Goal: Task Accomplishment & Management: Use online tool/utility

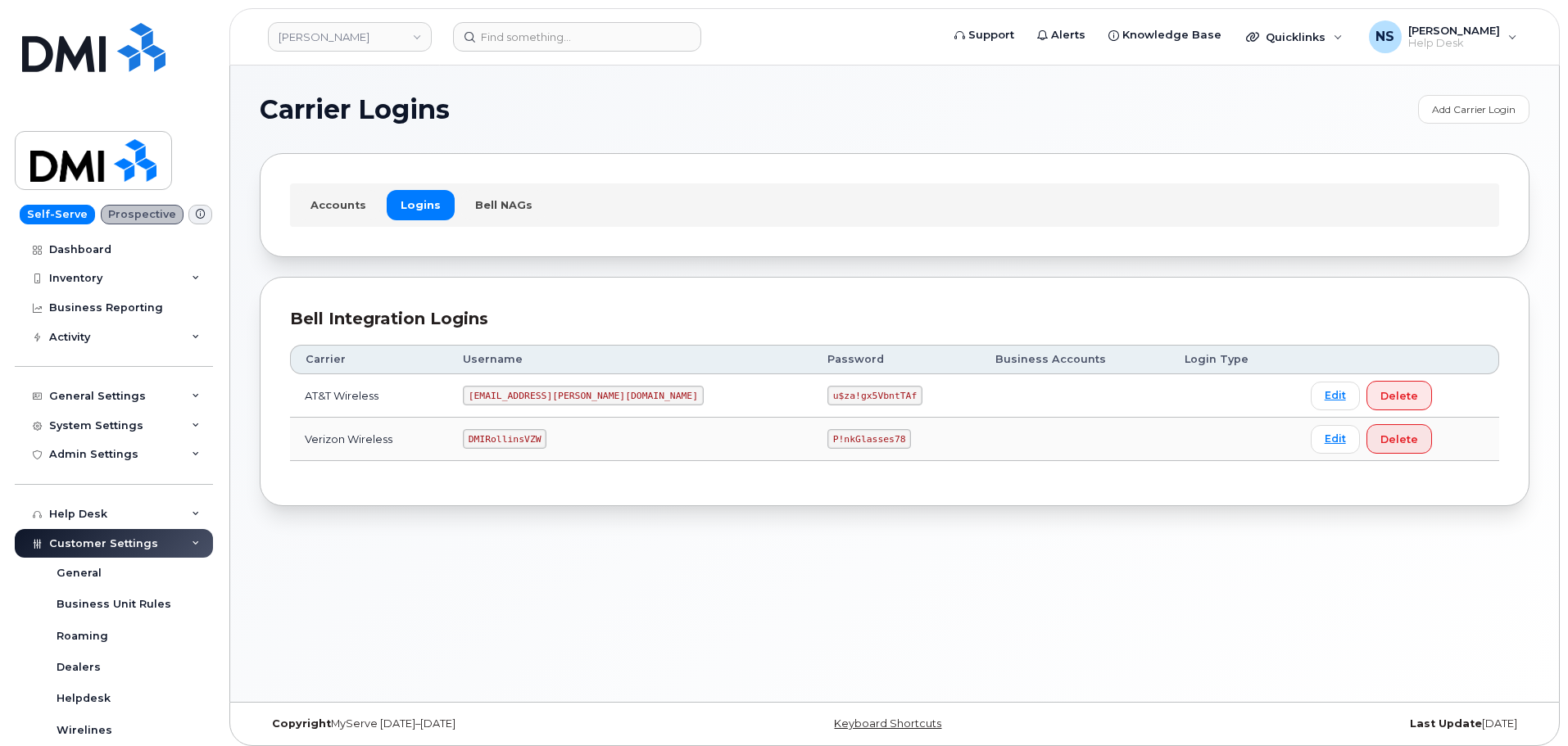
click at [516, 441] on code "DMIRollinsVZW" at bounding box center [505, 439] width 84 height 20
copy code "DMIRollinsVZW"
click at [827, 439] on code "P!nkGlasses78" at bounding box center [869, 439] width 84 height 20
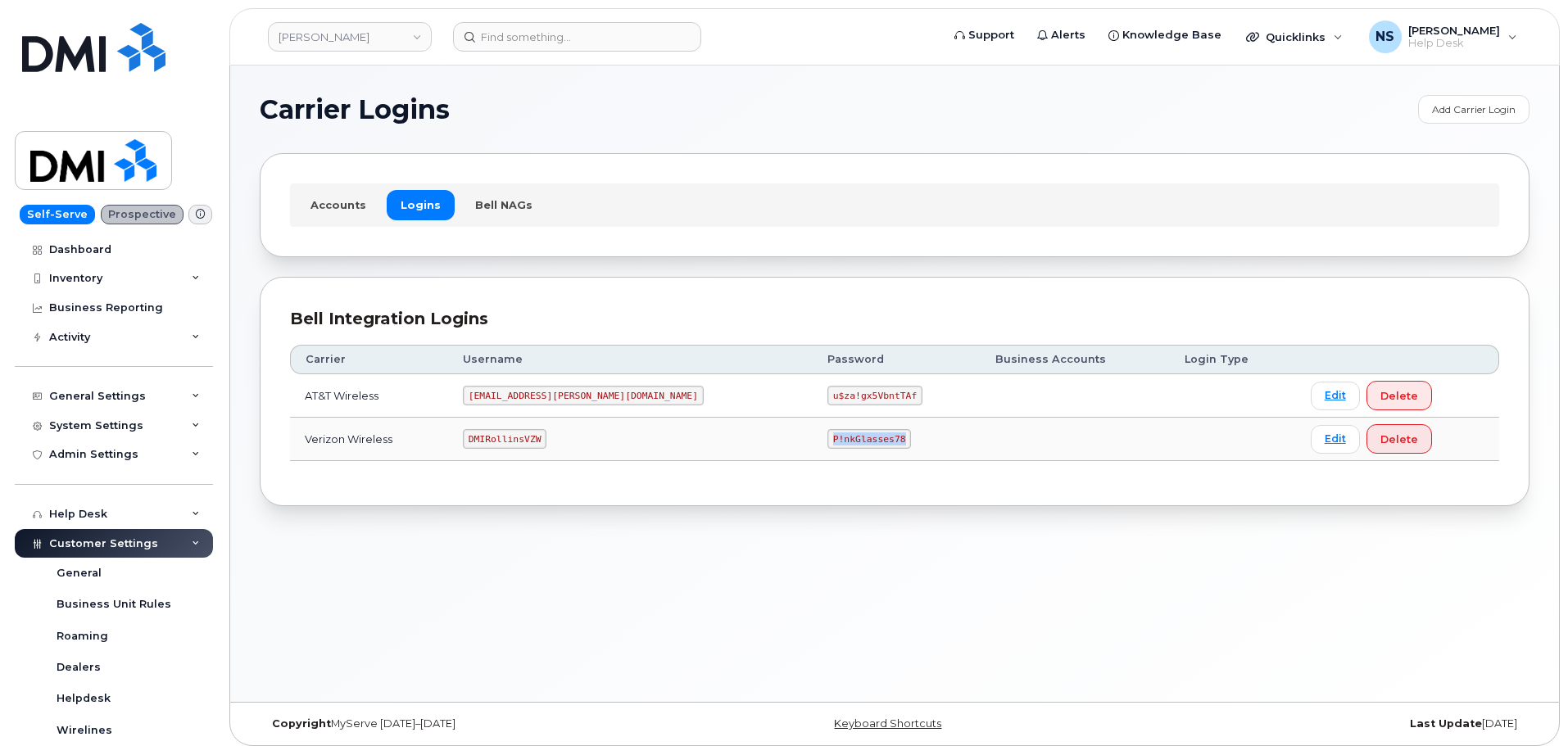
click at [827, 439] on code "P!nkGlasses78" at bounding box center [869, 439] width 84 height 20
copy code "P!nkGlasses78"
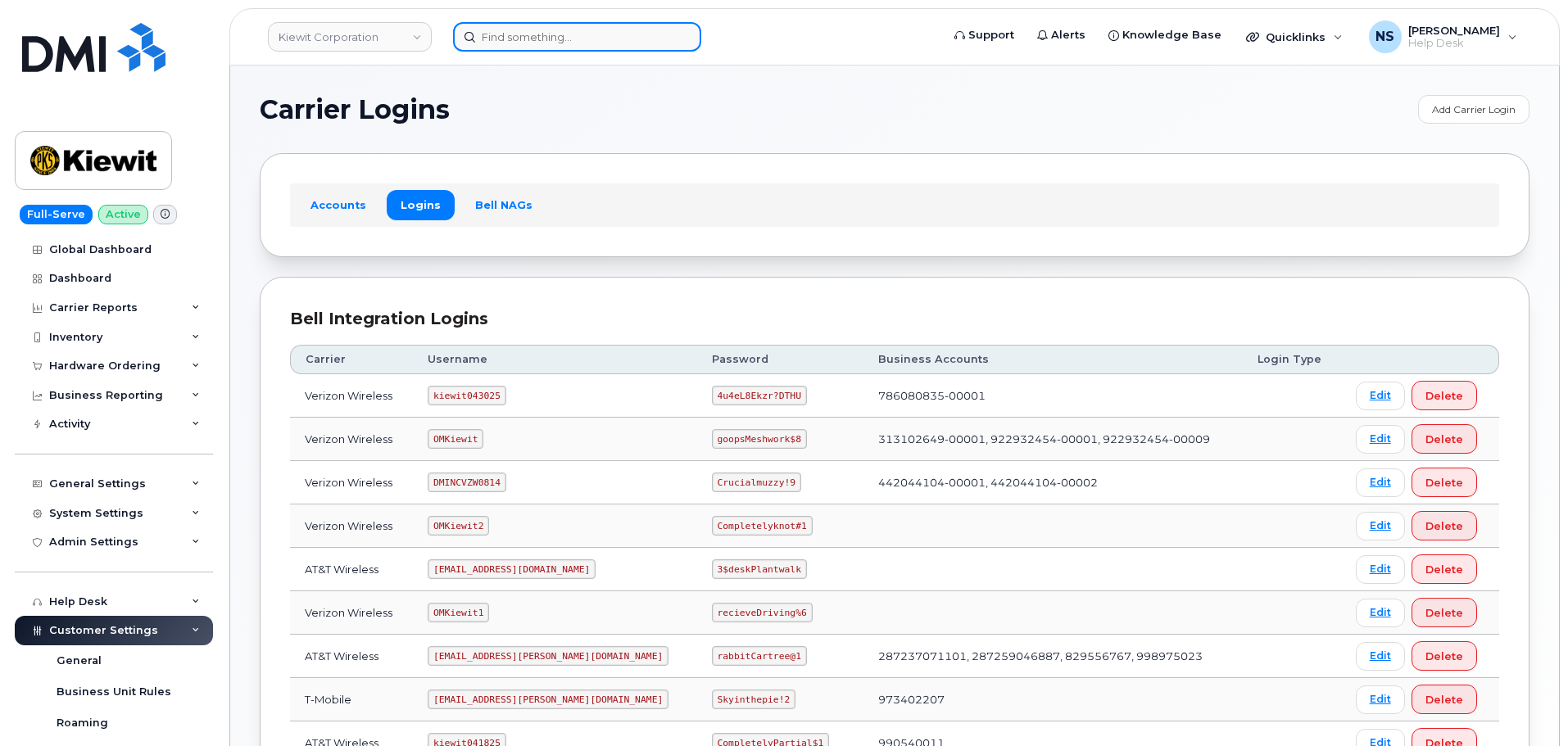
click at [575, 47] on input at bounding box center [577, 37] width 248 height 29
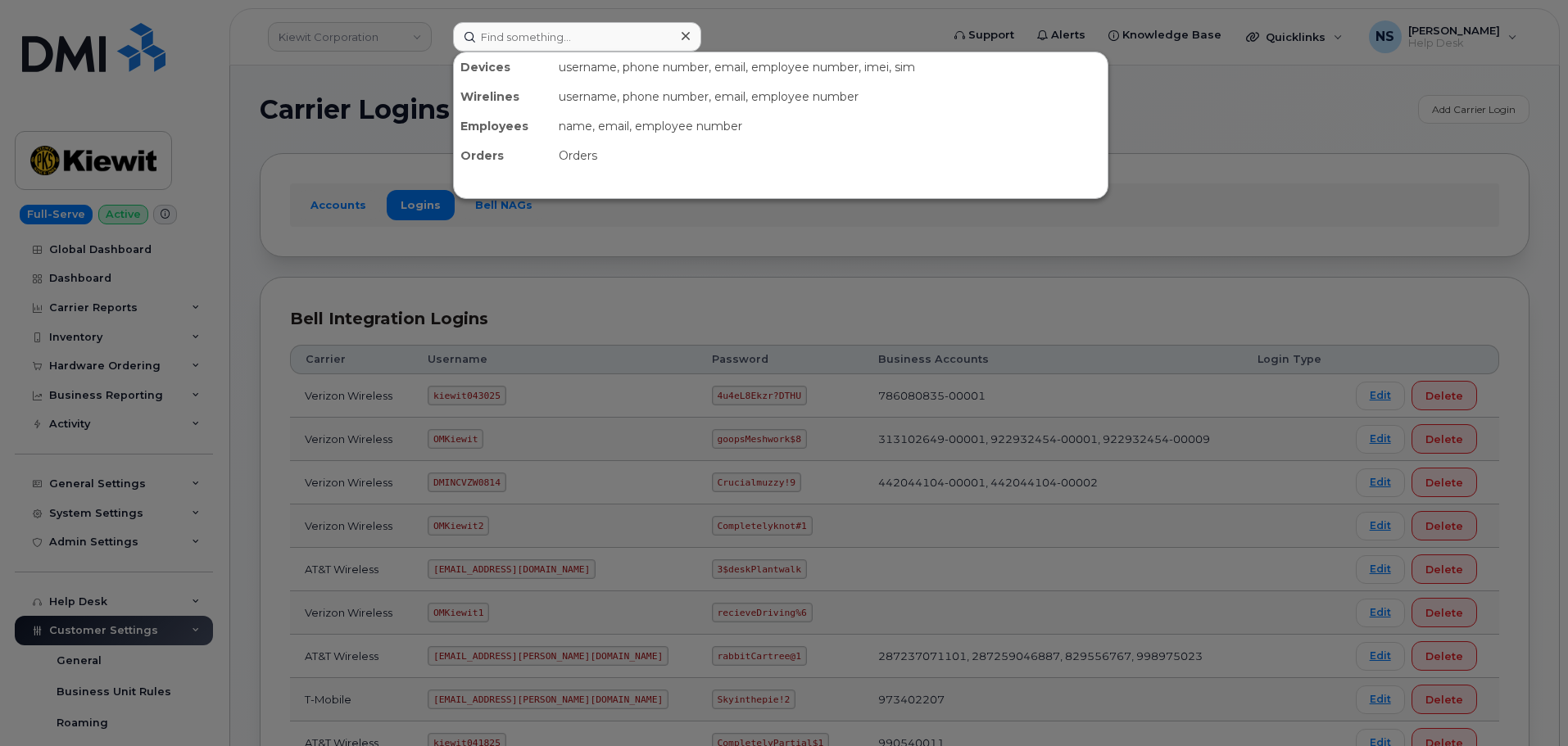
click at [529, 268] on div at bounding box center [784, 373] width 1568 height 746
click at [520, 35] on input at bounding box center [577, 37] width 248 height 29
click at [383, 295] on div at bounding box center [784, 373] width 1568 height 746
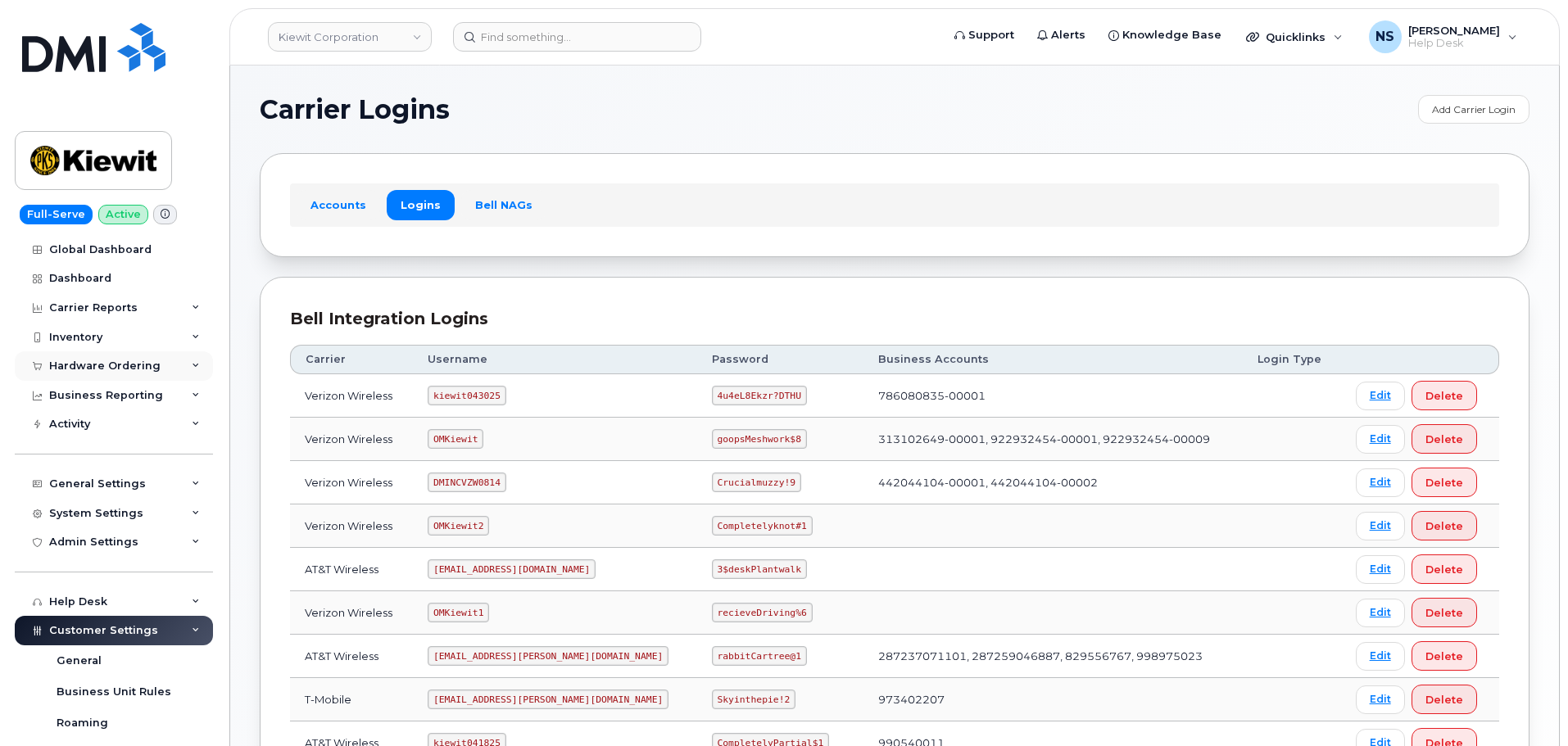
click at [178, 369] on div "Hardware Ordering" at bounding box center [114, 365] width 198 height 29
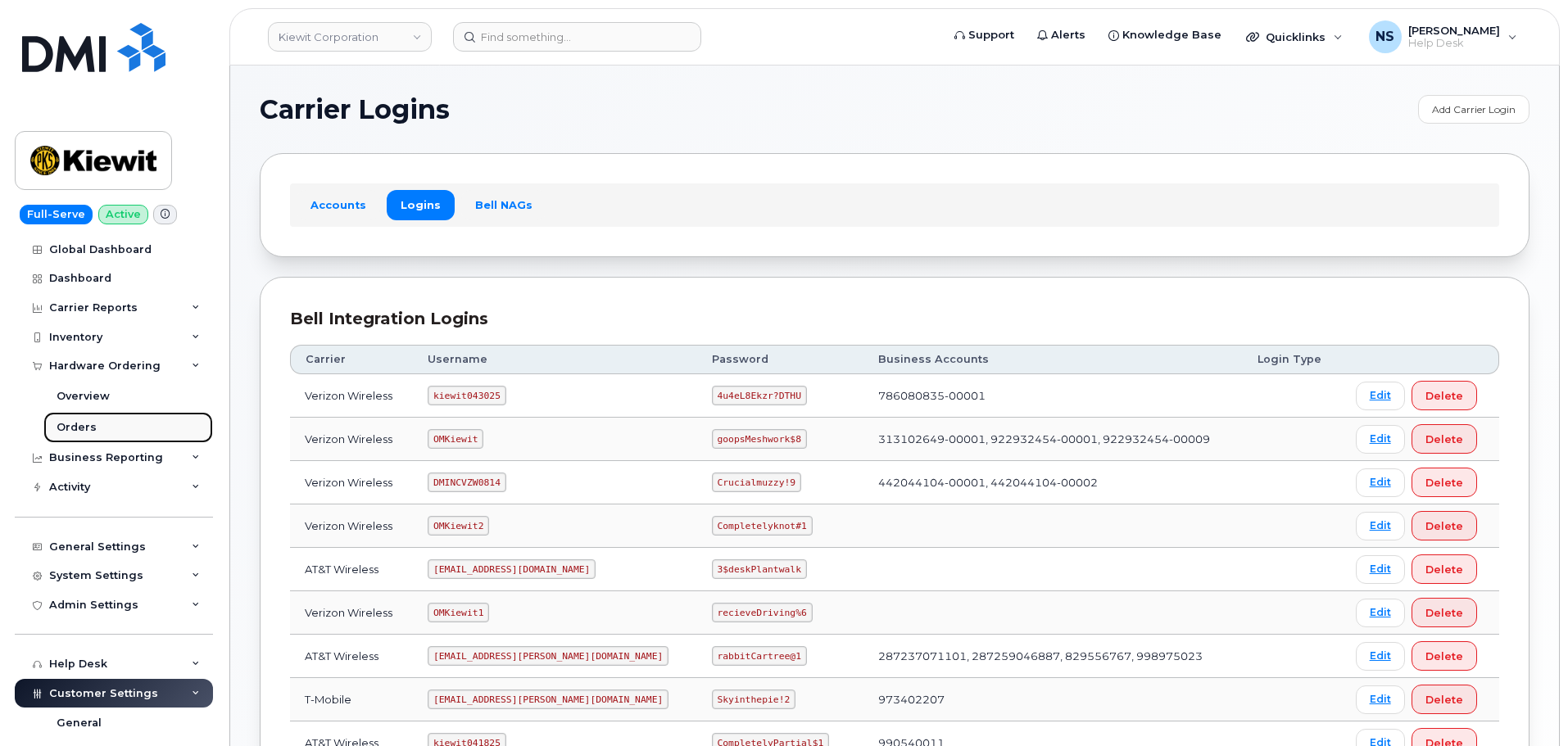
click at [90, 424] on div "Orders" at bounding box center [76, 427] width 40 height 15
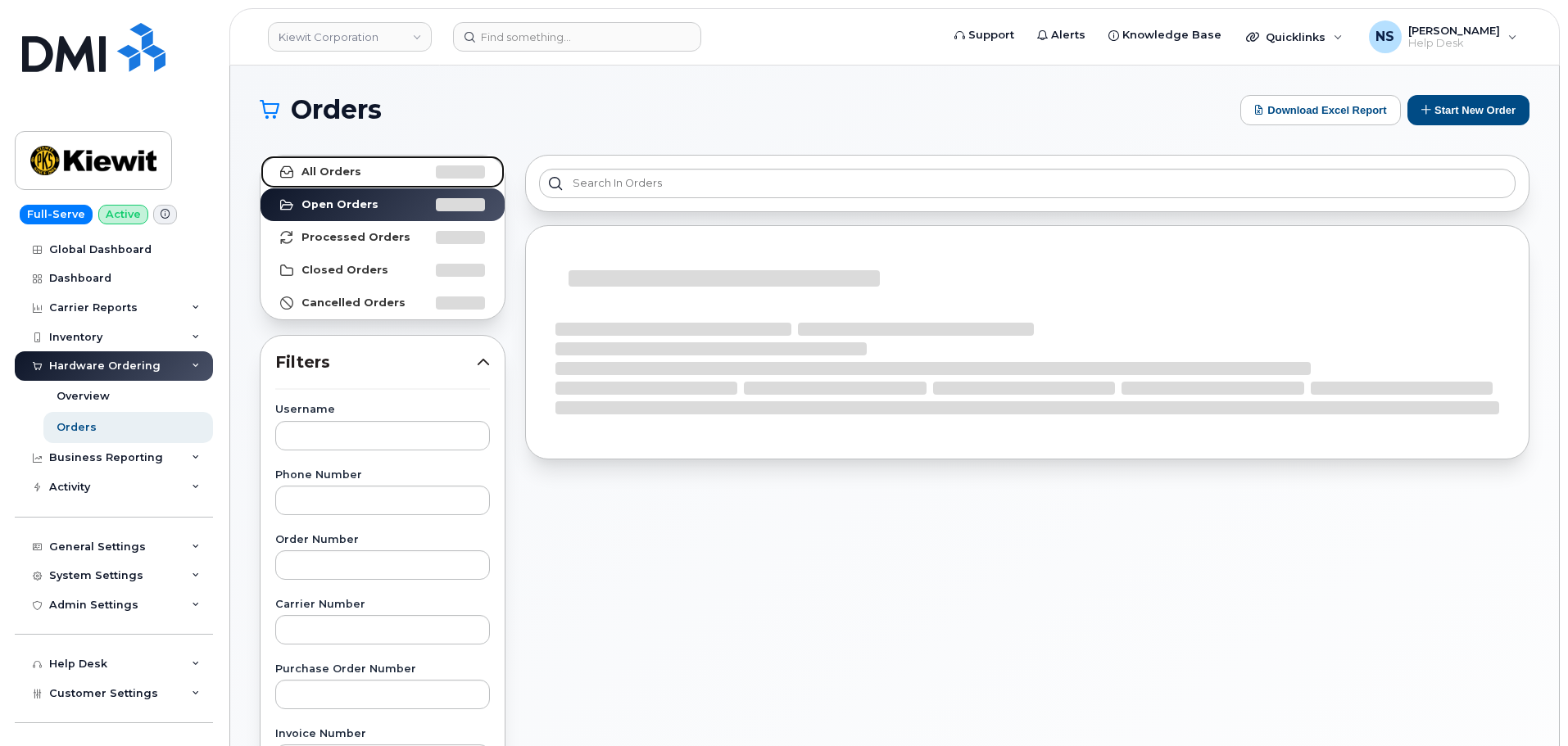
click at [403, 184] on link "All Orders" at bounding box center [382, 172] width 244 height 33
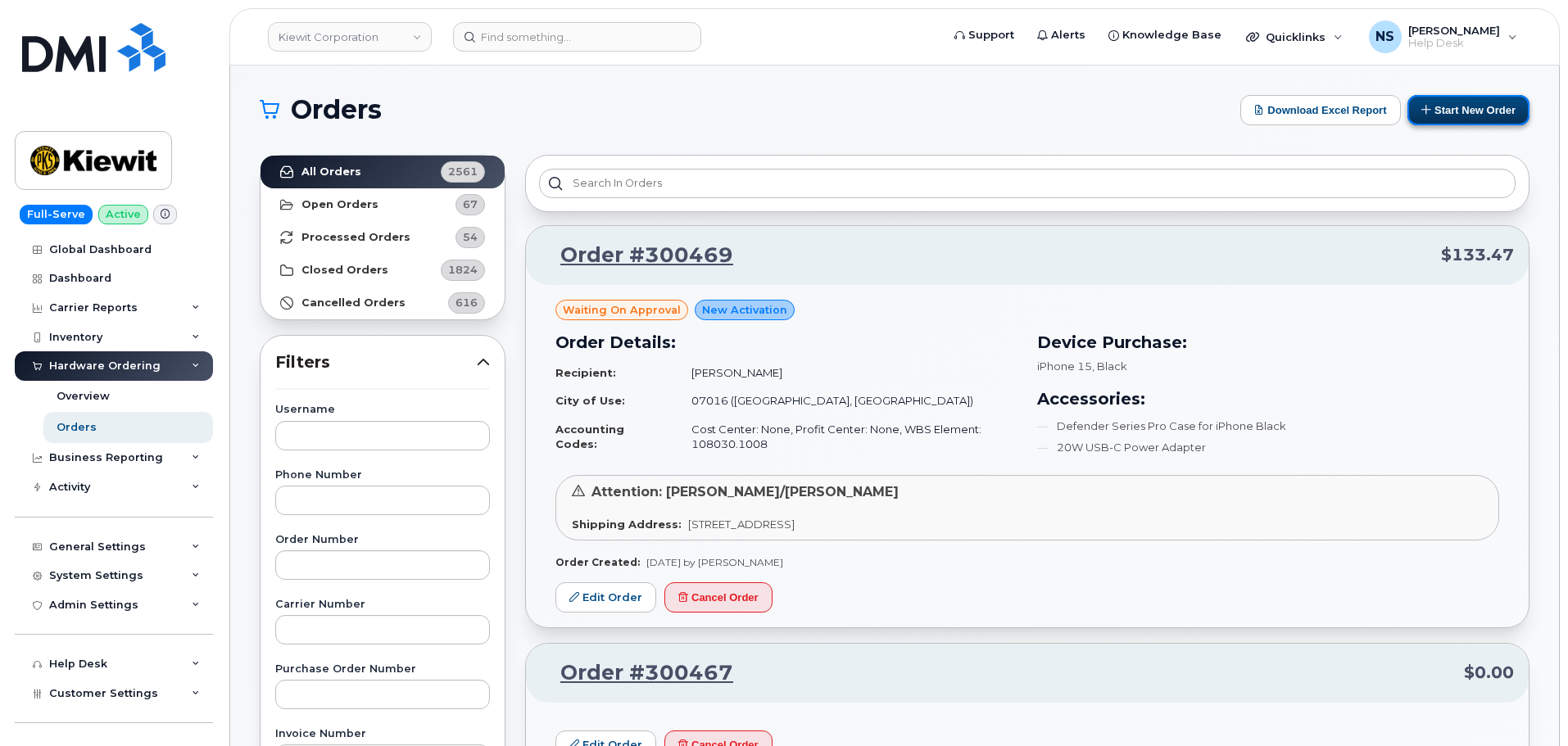
click at [1463, 108] on button "Start New Order" at bounding box center [1468, 111] width 122 height 30
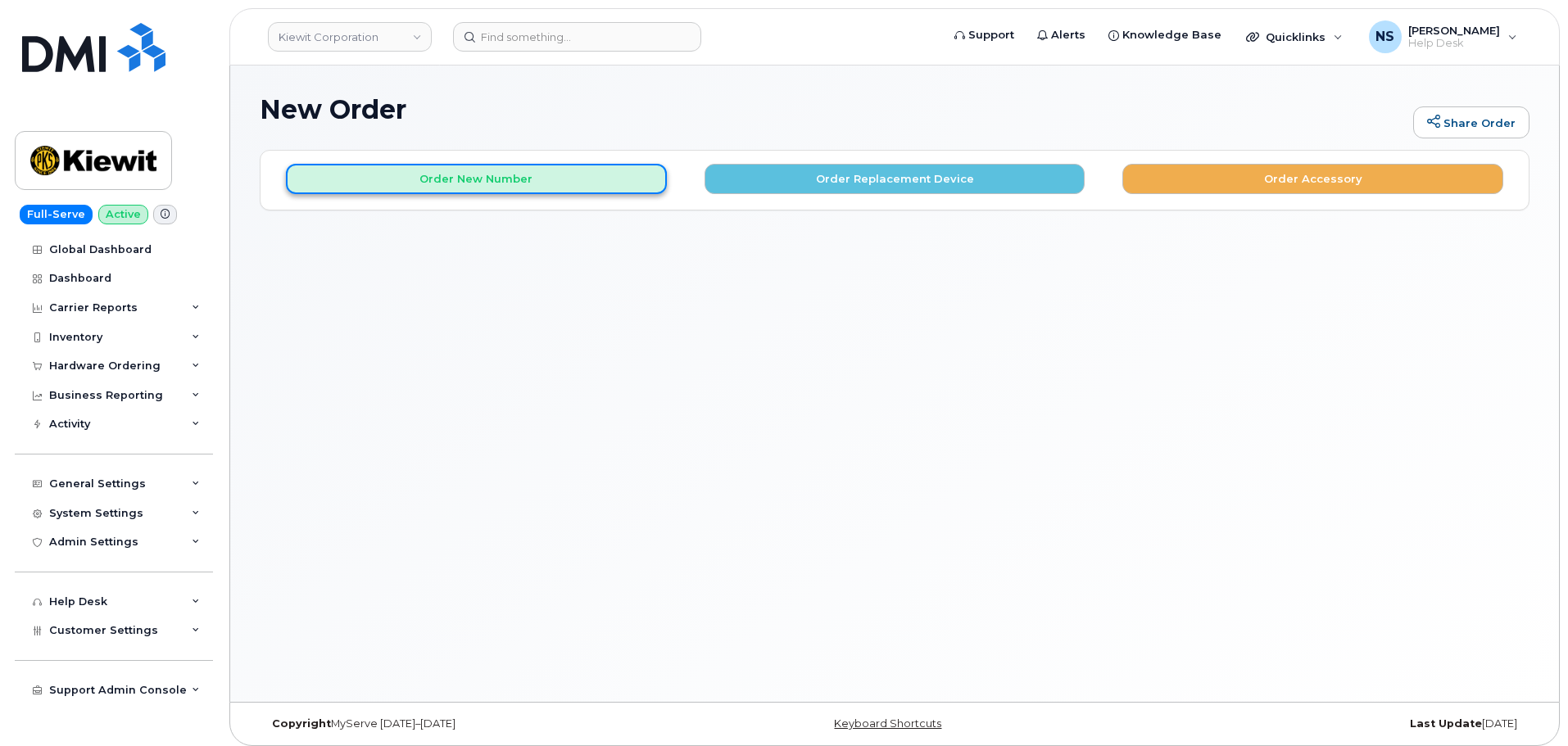
click at [511, 174] on button "Order New Number" at bounding box center [476, 179] width 381 height 30
